Goal: Find specific page/section: Find specific page/section

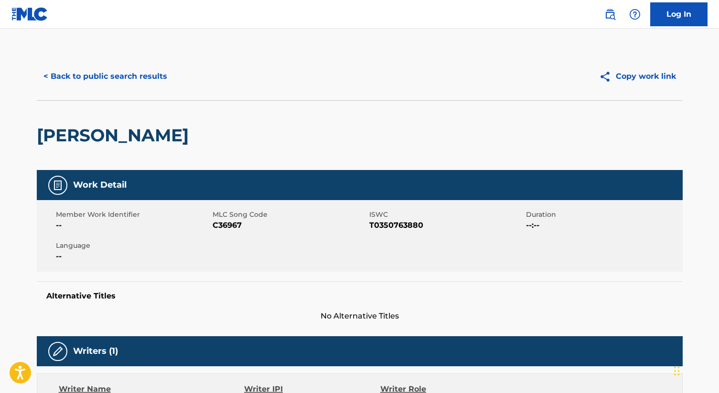
click at [144, 71] on button "< Back to public search results" at bounding box center [105, 76] width 137 height 24
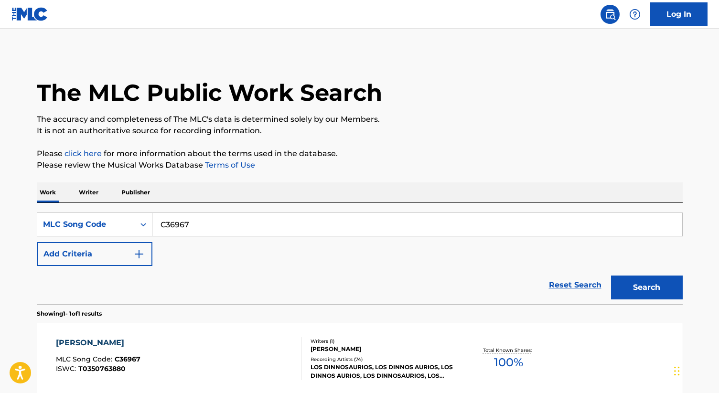
scroll to position [16, 0]
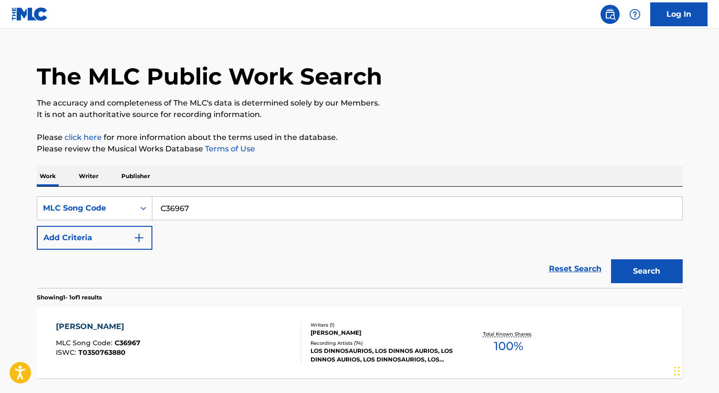
click at [209, 206] on input "C36967" at bounding box center [417, 208] width 530 height 23
click at [135, 200] on div "Search Form" at bounding box center [143, 208] width 17 height 17
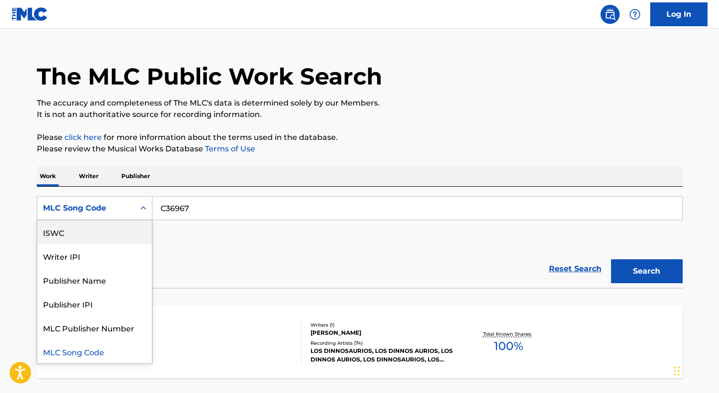
scroll to position [0, 0]
click at [108, 237] on div "Work Title" at bounding box center [94, 232] width 115 height 24
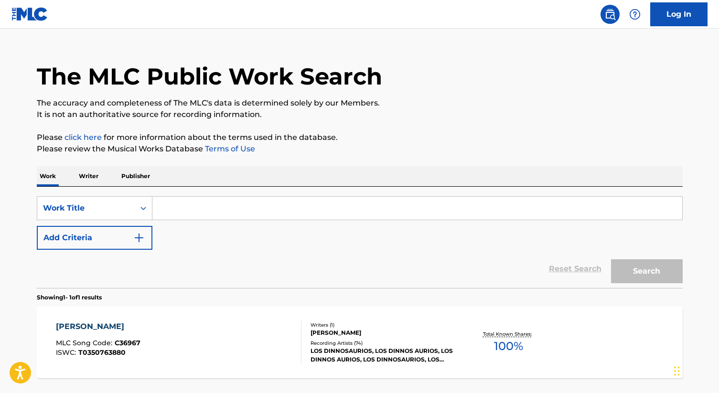
click at [187, 208] on input "Search Form" at bounding box center [417, 208] width 530 height 23
paste input "They Don't Love You (No [PERSON_NAME])"
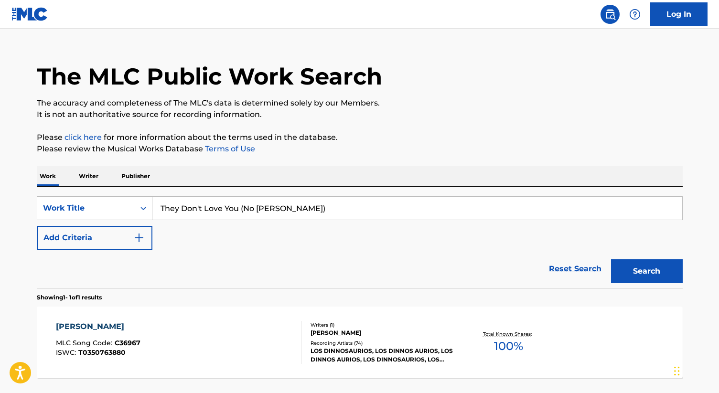
type input "They Don't Love You (No [PERSON_NAME])"
click at [611, 259] on button "Search" at bounding box center [647, 271] width 72 height 24
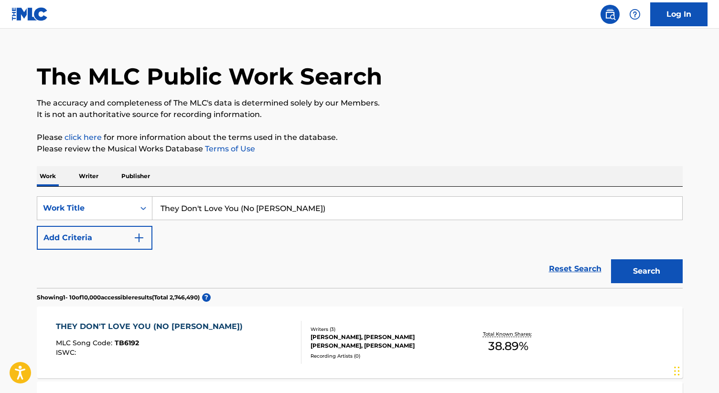
click at [349, 340] on div "[PERSON_NAME], [PERSON_NAME] [PERSON_NAME], [PERSON_NAME]" at bounding box center [382, 341] width 144 height 17
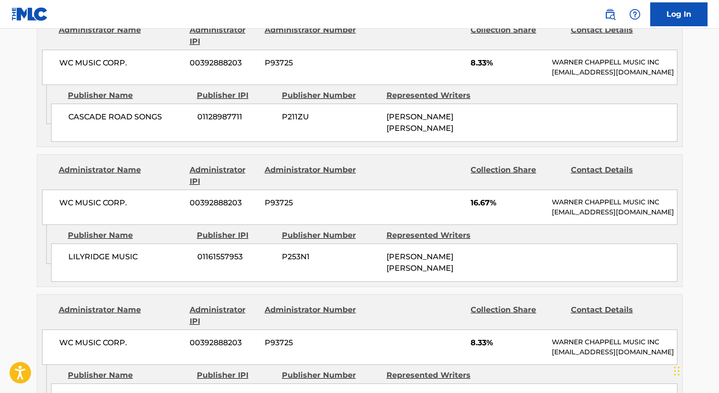
scroll to position [514, 0]
